Goal: Manage account settings

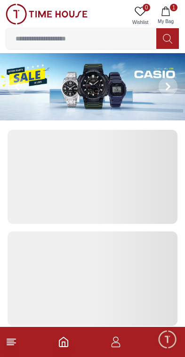
click at [120, 342] on icon "button" at bounding box center [115, 341] width 11 height 11
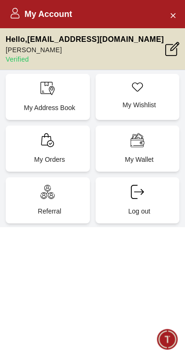
click at [24, 41] on p "Hello , [EMAIL_ADDRESS][DOMAIN_NAME]" at bounding box center [85, 39] width 158 height 11
click at [181, 40] on div "Hello , [EMAIL_ADDRESS][DOMAIN_NAME] [PERSON_NAME] Verified" at bounding box center [92, 49] width 185 height 42
click at [172, 48] on icon at bounding box center [172, 49] width 14 height 14
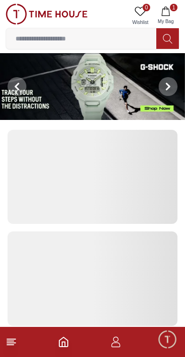
click at [174, 48] on button at bounding box center [167, 38] width 23 height 21
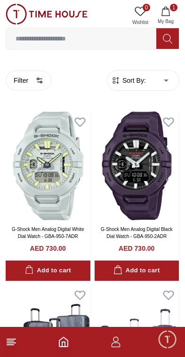
click at [121, 343] on icon "button" at bounding box center [115, 341] width 11 height 11
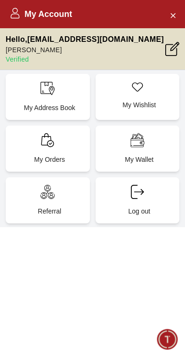
click at [168, 54] on icon at bounding box center [172, 49] width 14 height 14
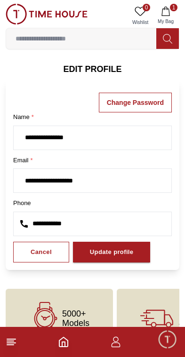
click at [111, 341] on icon "button" at bounding box center [115, 341] width 11 height 11
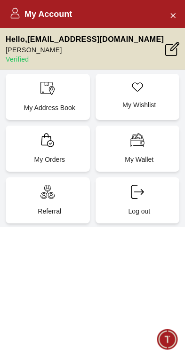
click at [175, 10] on icon "Close Account" at bounding box center [173, 15] width 8 height 12
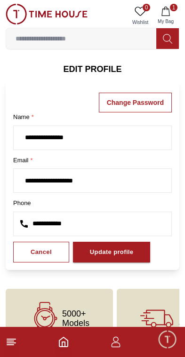
scroll to position [33, 0]
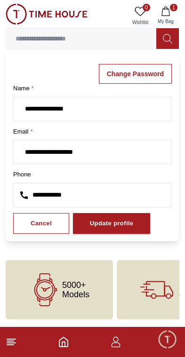
click at [15, 337] on icon at bounding box center [11, 341] width 11 height 11
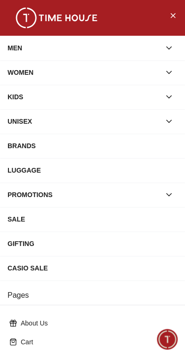
click at [177, 9] on button "Close Menu" at bounding box center [172, 15] width 15 height 15
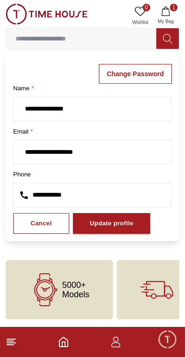
click at [68, 338] on icon "Home" at bounding box center [63, 341] width 11 height 11
